Goal: Check status: Check status

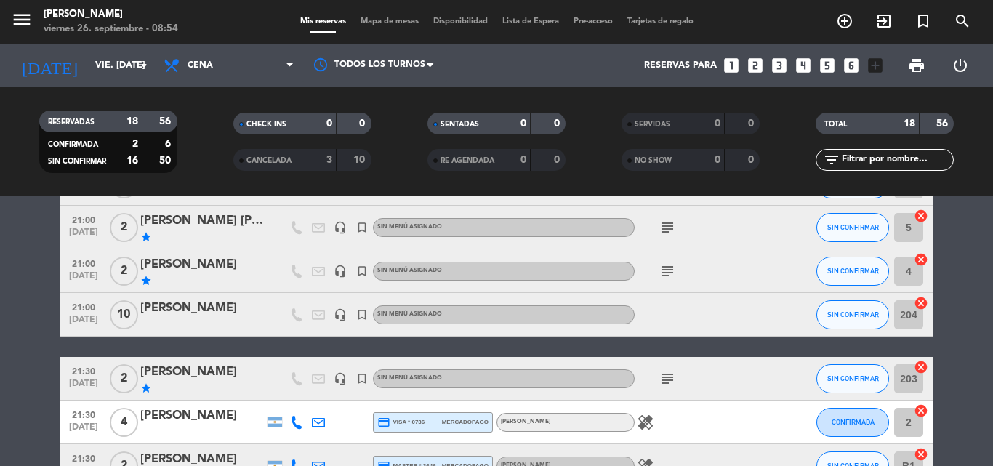
scroll to position [509, 0]
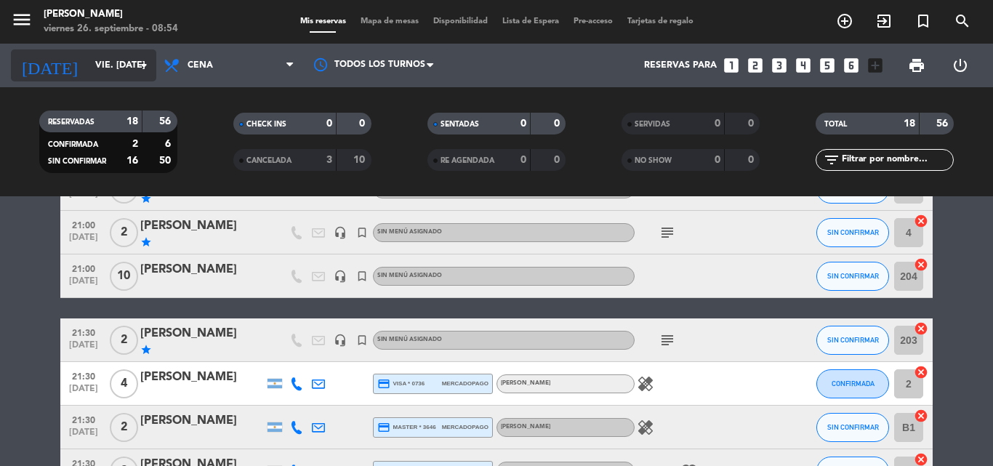
click at [98, 76] on input "vie. [DATE]" at bounding box center [149, 65] width 123 height 25
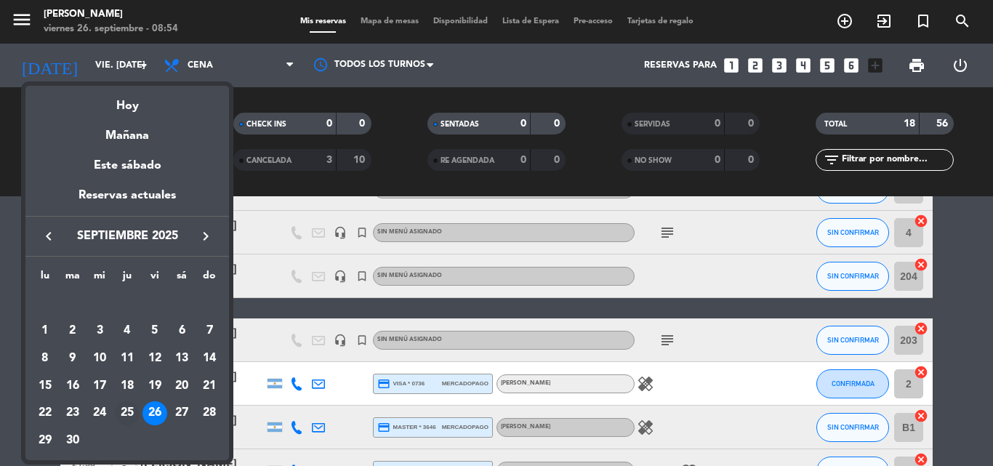
click at [127, 411] on div "25" at bounding box center [127, 413] width 25 height 25
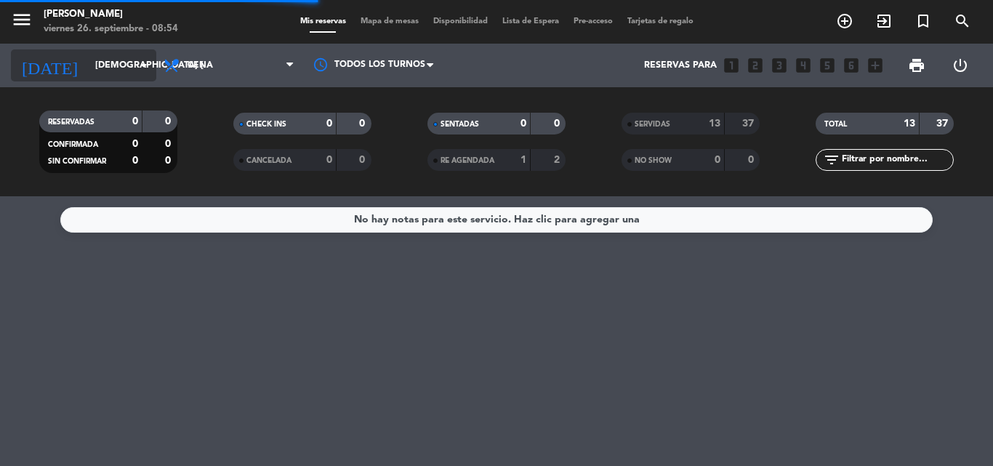
scroll to position [0, 0]
click at [124, 71] on input "[DEMOGRAPHIC_DATA] [DATE]" at bounding box center [149, 65] width 123 height 25
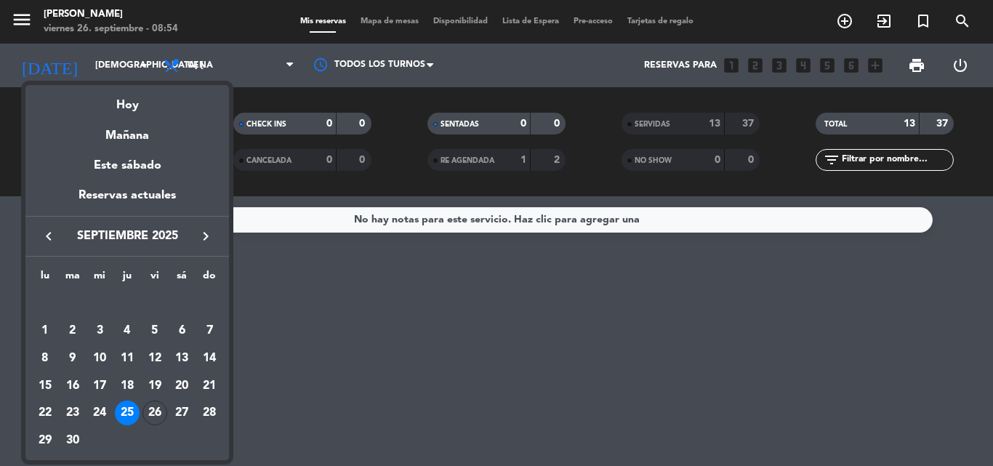
click at [145, 409] on div "26" at bounding box center [154, 413] width 25 height 25
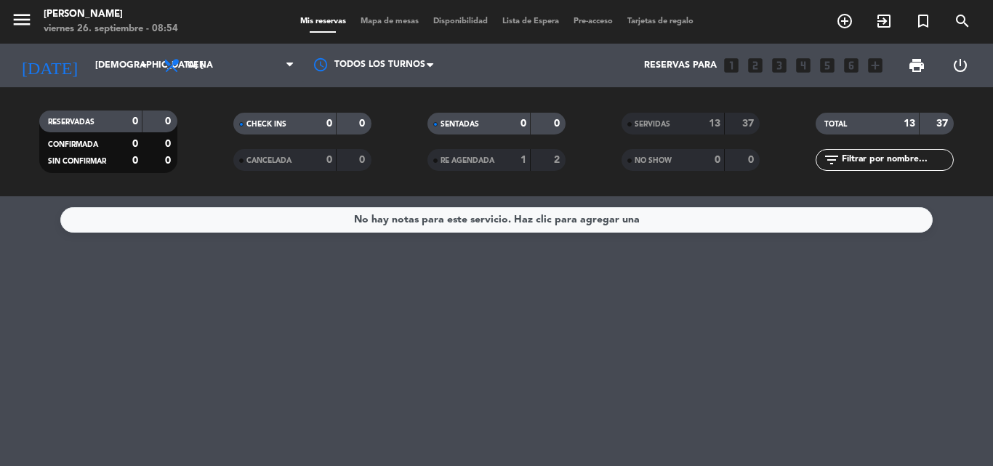
type input "vie. [DATE]"
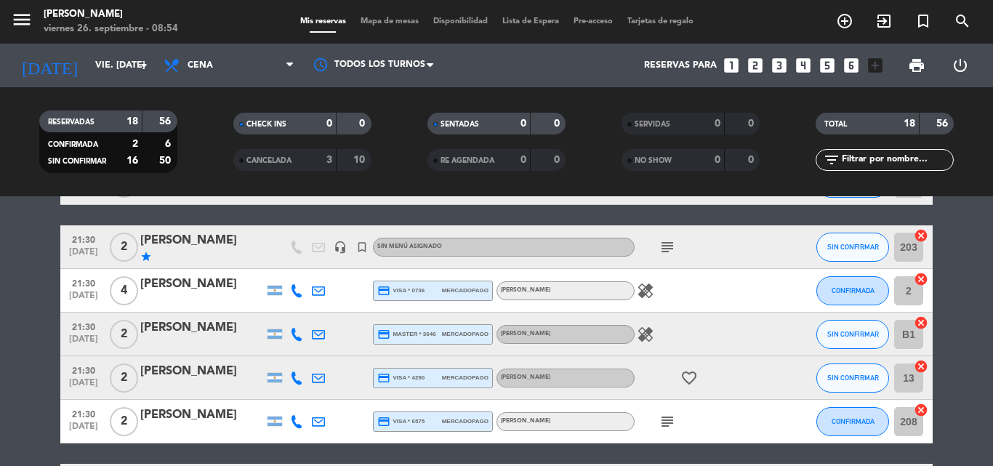
scroll to position [716, 0]
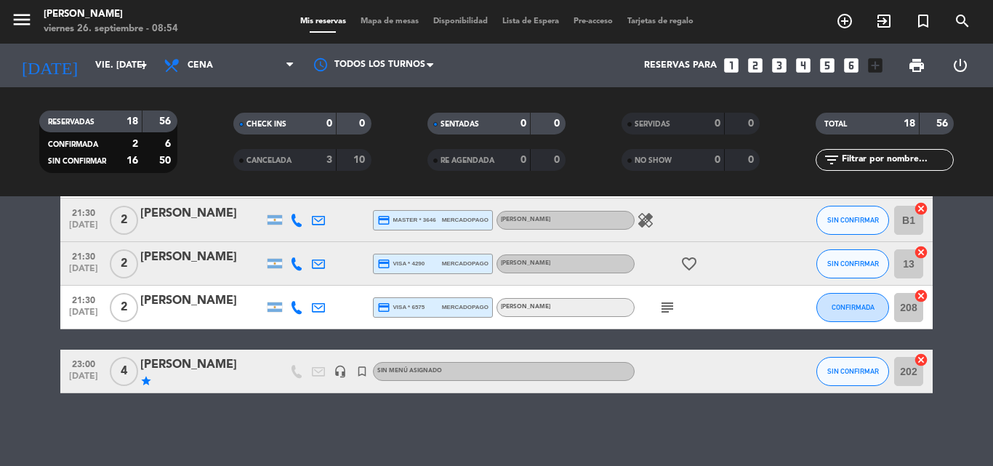
click at [118, 376] on span "4" at bounding box center [124, 371] width 28 height 29
click at [124, 374] on span "4" at bounding box center [124, 371] width 28 height 29
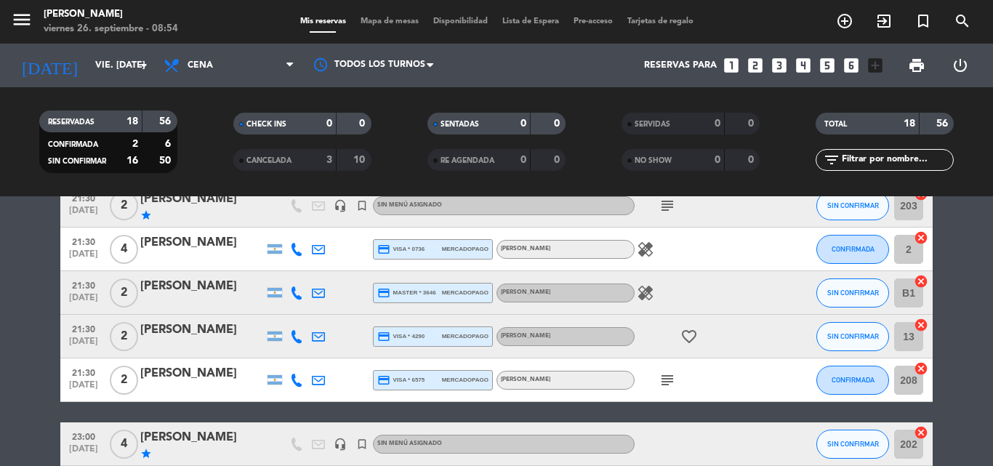
click at [123, 380] on span "2" at bounding box center [124, 380] width 28 height 29
click at [127, 334] on span "2" at bounding box center [124, 336] width 28 height 29
click at [121, 283] on span "2" at bounding box center [124, 292] width 28 height 29
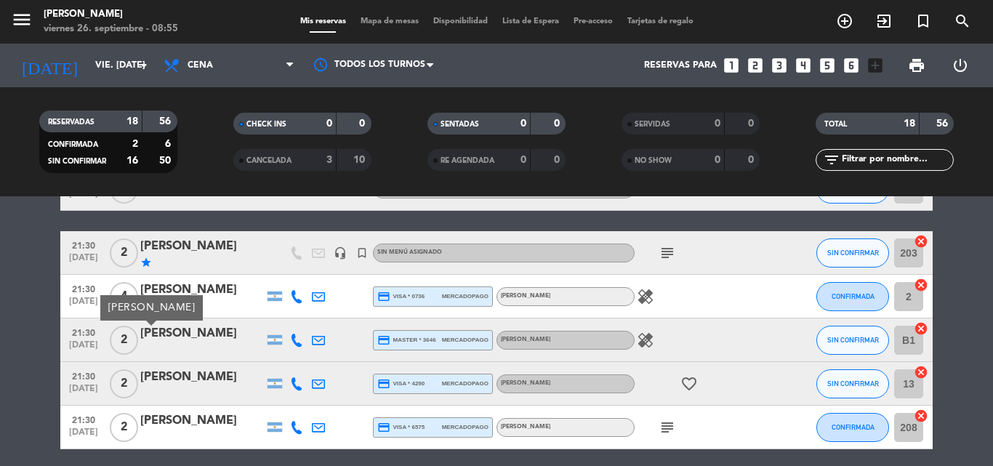
scroll to position [571, 0]
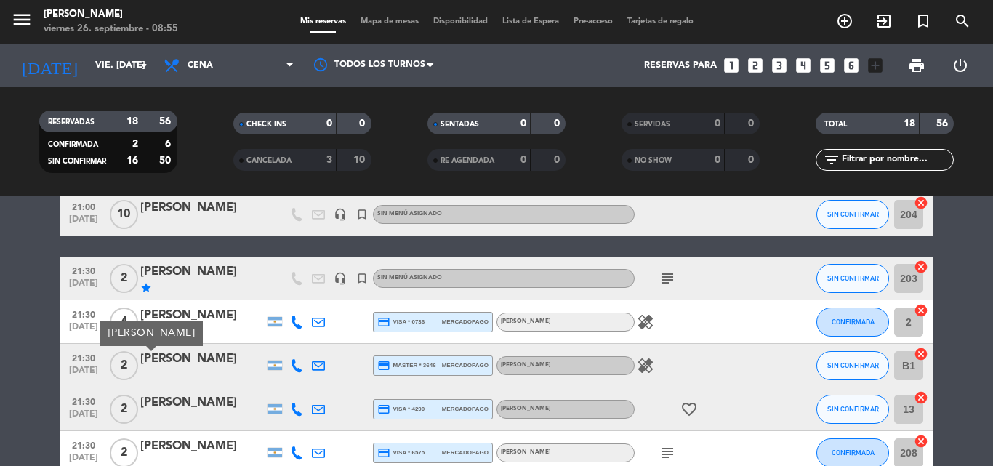
click at [134, 315] on span "4" at bounding box center [124, 322] width 28 height 29
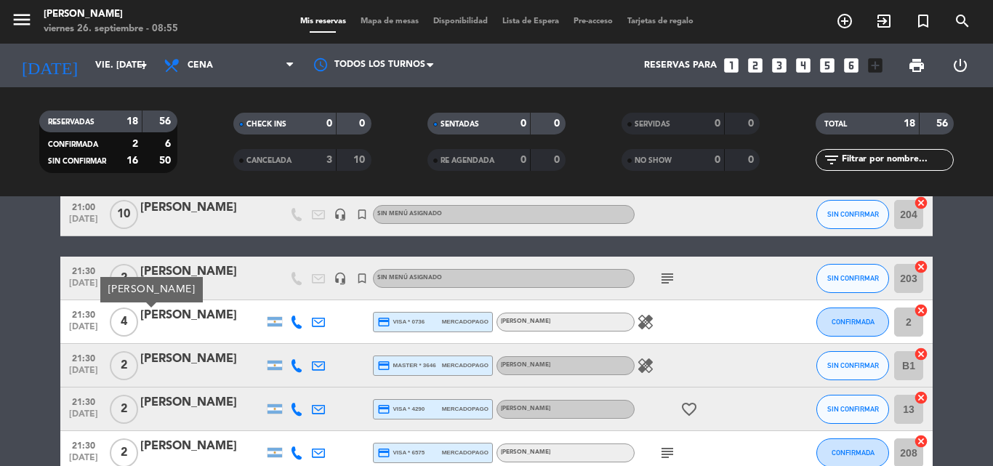
scroll to position [498, 0]
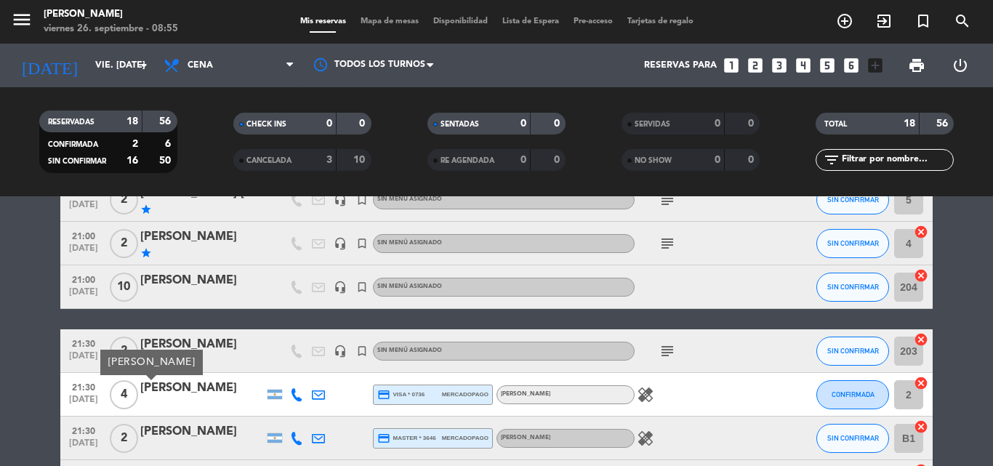
click at [123, 345] on span "2" at bounding box center [124, 351] width 28 height 29
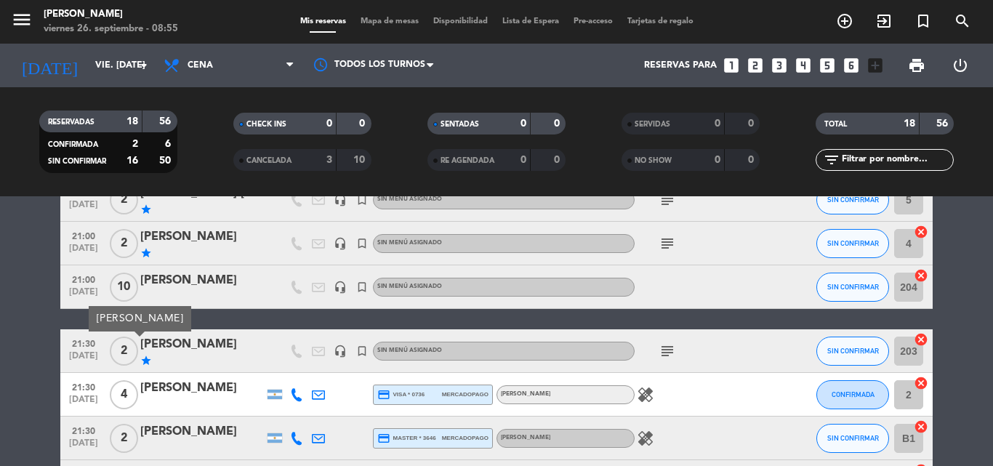
click at [122, 286] on span "10" at bounding box center [124, 287] width 28 height 29
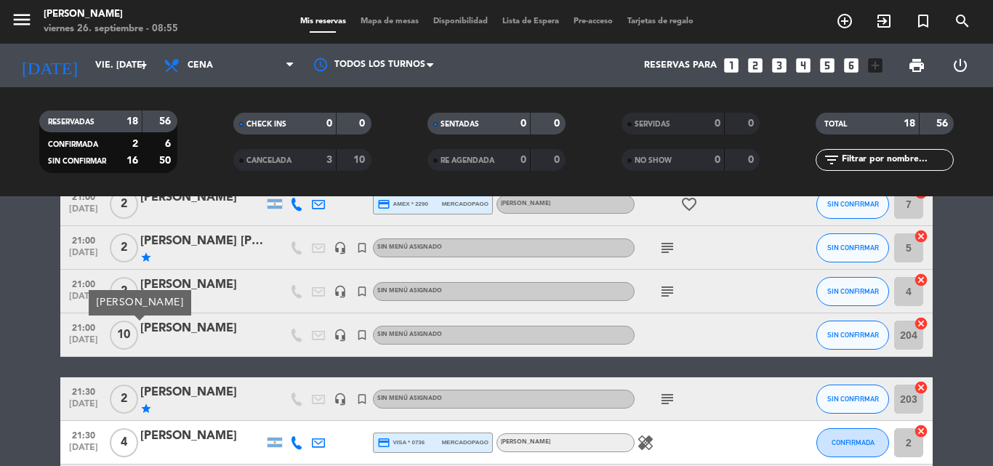
scroll to position [425, 0]
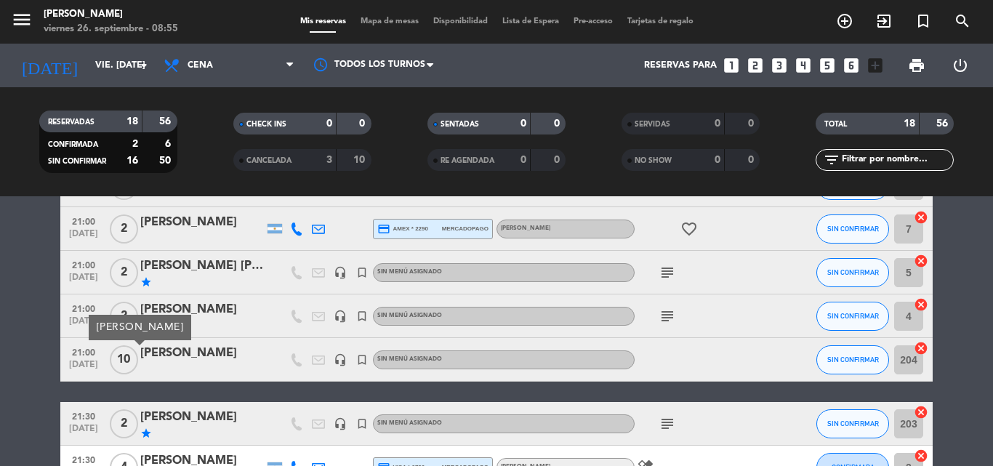
click at [135, 323] on div "[PERSON_NAME]" at bounding box center [140, 327] width 103 height 25
click at [126, 315] on span "2" at bounding box center [124, 316] width 28 height 29
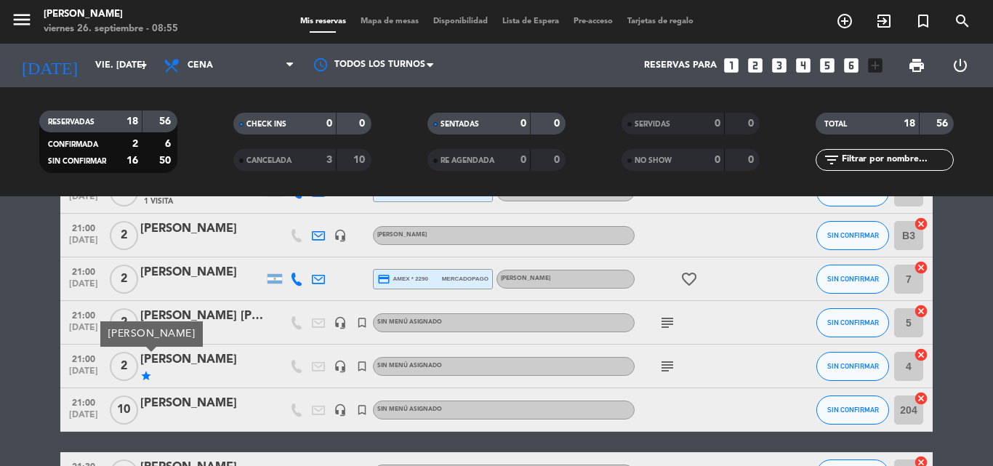
scroll to position [353, 0]
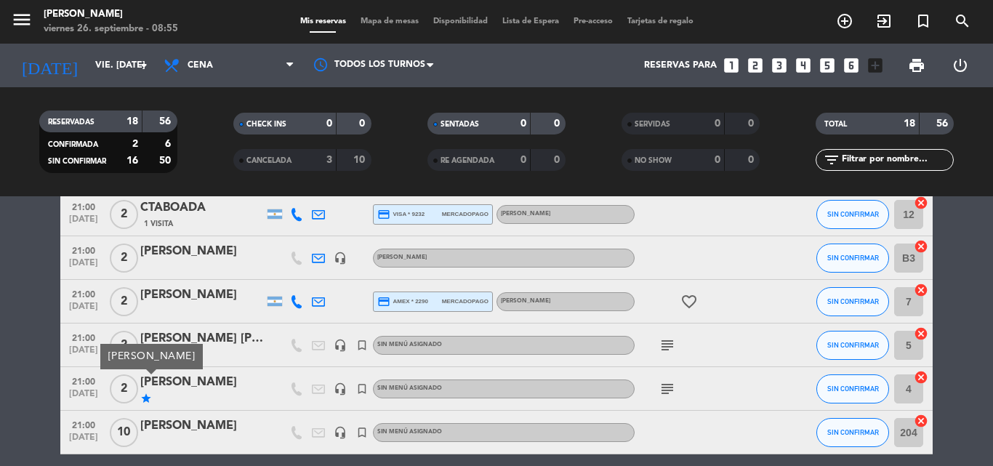
click at [114, 343] on span "2" at bounding box center [124, 345] width 28 height 29
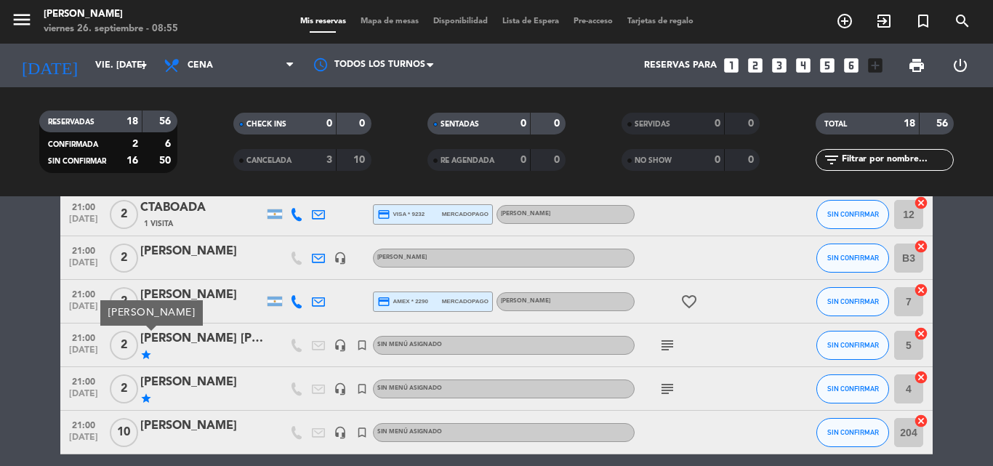
click at [122, 300] on span "2" at bounding box center [124, 301] width 28 height 29
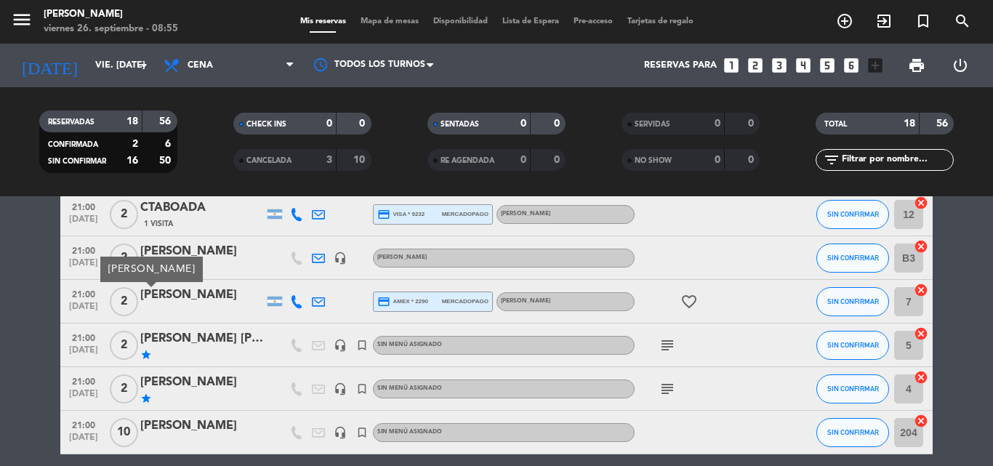
click at [125, 252] on span "2" at bounding box center [124, 258] width 28 height 29
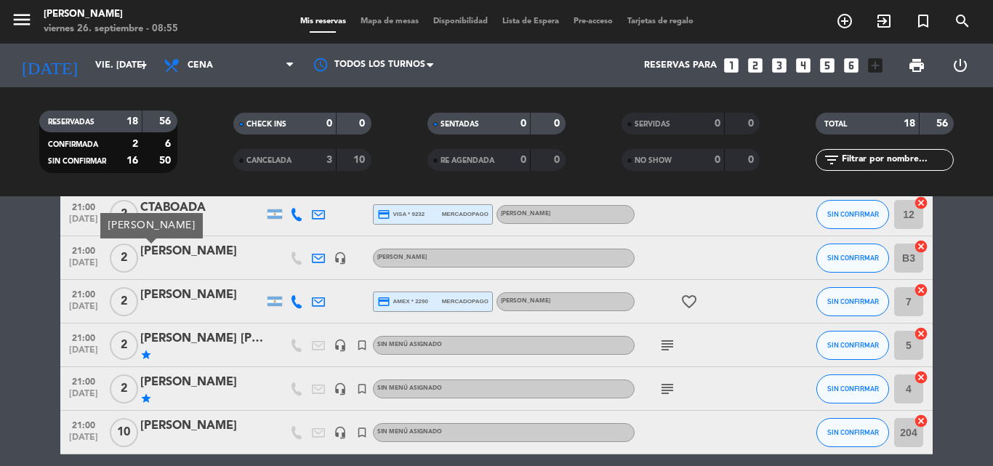
scroll to position [207, 0]
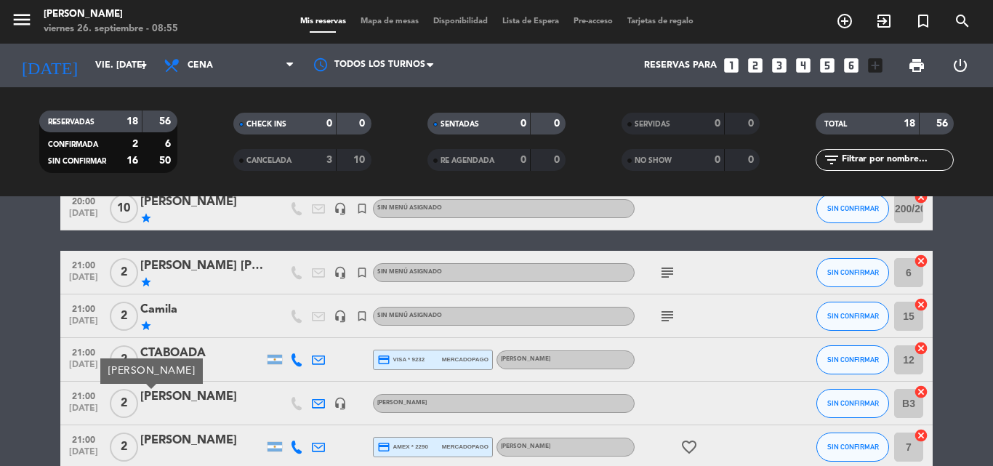
click at [132, 318] on span "2" at bounding box center [124, 316] width 28 height 29
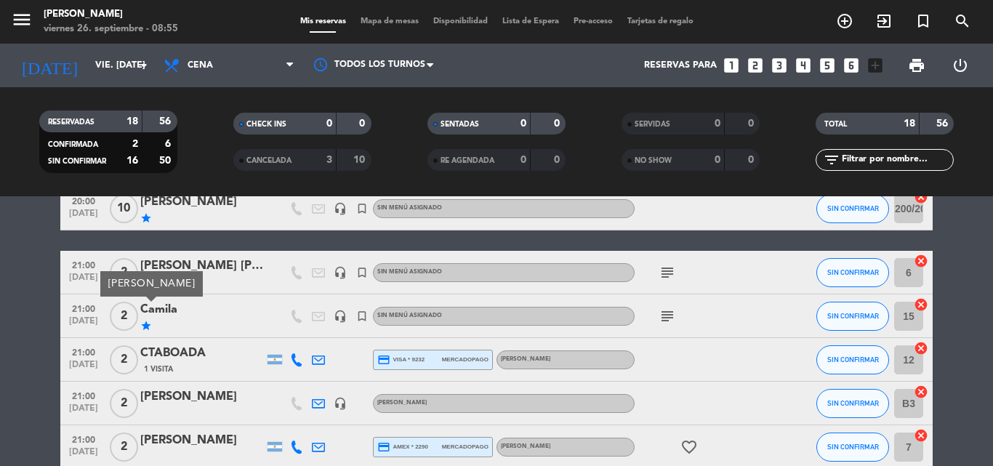
click at [123, 265] on span "2" at bounding box center [124, 272] width 28 height 29
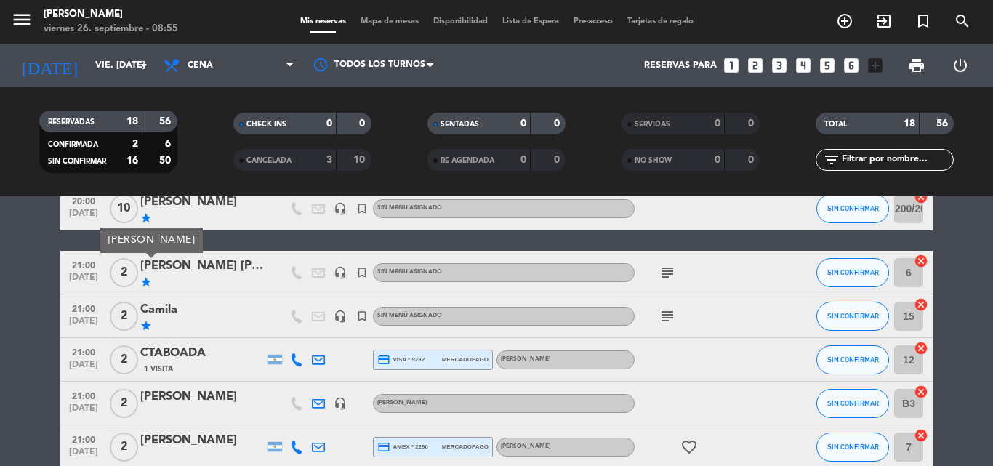
scroll to position [62, 0]
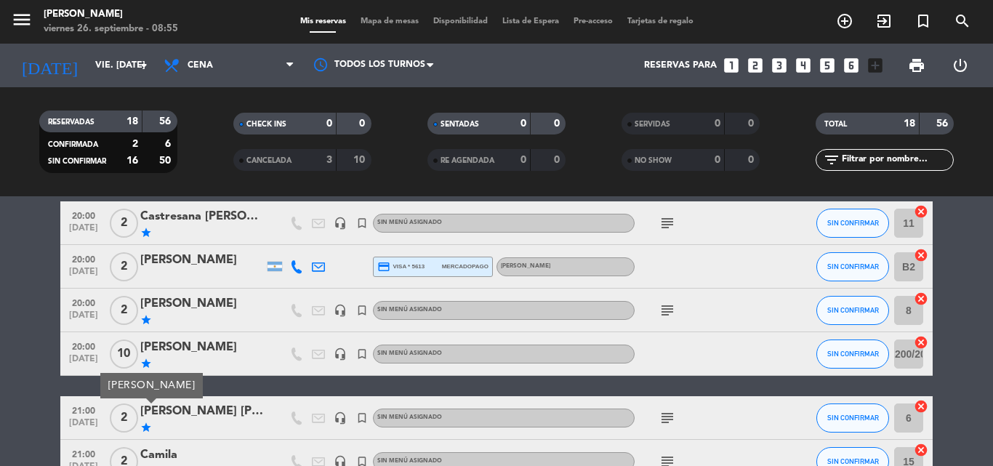
click at [126, 355] on span "10" at bounding box center [124, 353] width 28 height 29
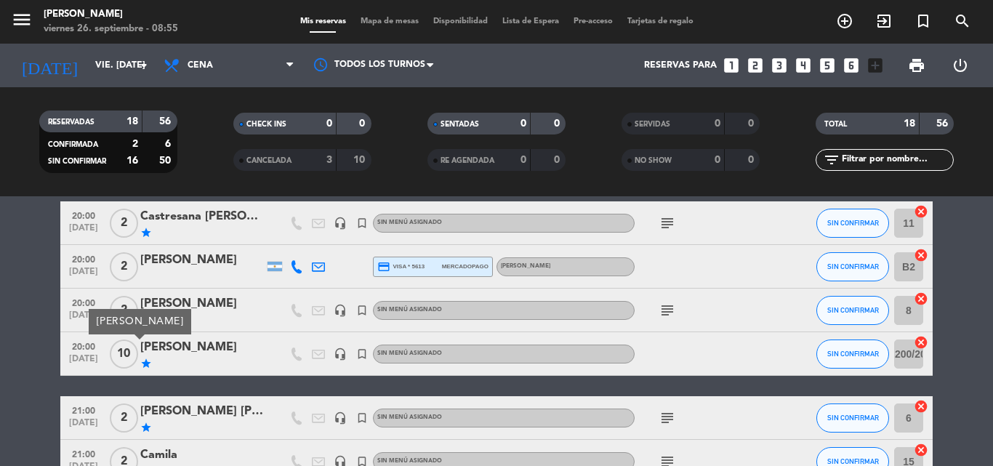
click at [121, 292] on div "2" at bounding box center [123, 310] width 33 height 43
click at [134, 327] on div "2" at bounding box center [123, 310] width 33 height 43
drag, startPoint x: 129, startPoint y: 316, endPoint x: 118, endPoint y: 316, distance: 10.9
click at [123, 316] on span "2" at bounding box center [124, 310] width 28 height 29
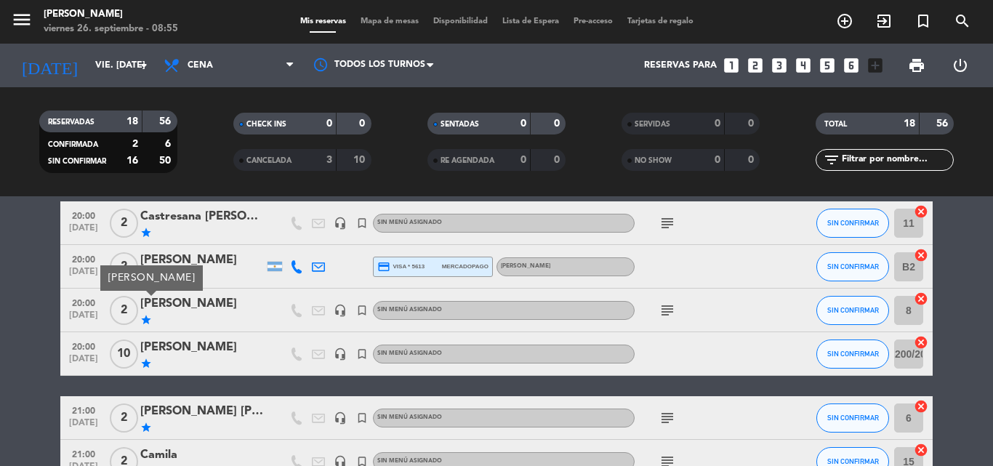
click at [125, 259] on span "2" at bounding box center [124, 266] width 28 height 29
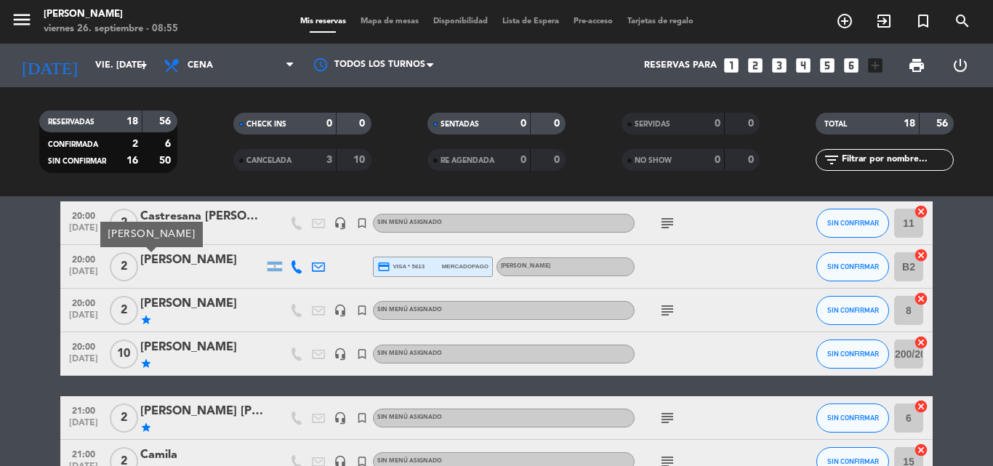
drag, startPoint x: 124, startPoint y: 230, endPoint x: 123, endPoint y: 222, distance: 8.1
click at [124, 228] on div "[PERSON_NAME]" at bounding box center [151, 234] width 103 height 25
click at [122, 220] on span "2" at bounding box center [124, 223] width 28 height 29
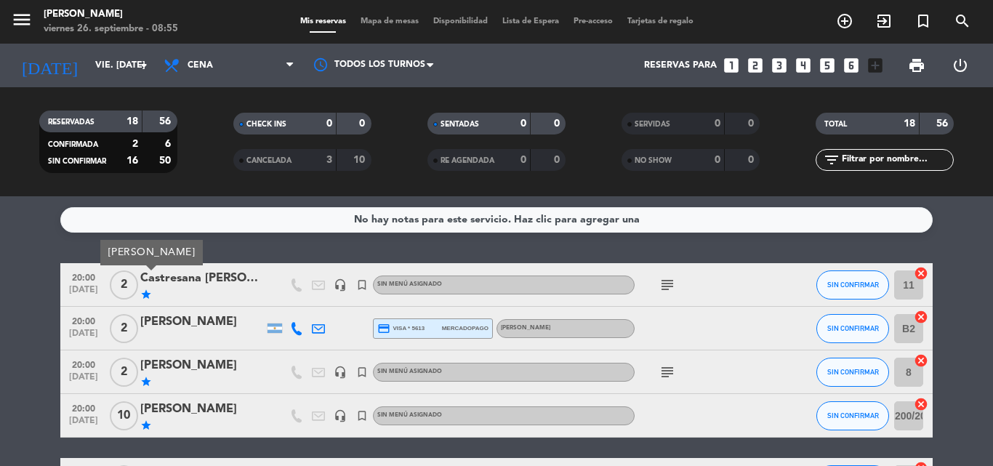
drag, startPoint x: 0, startPoint y: 291, endPoint x: 5, endPoint y: 297, distance: 7.7
